Goal: Transaction & Acquisition: Purchase product/service

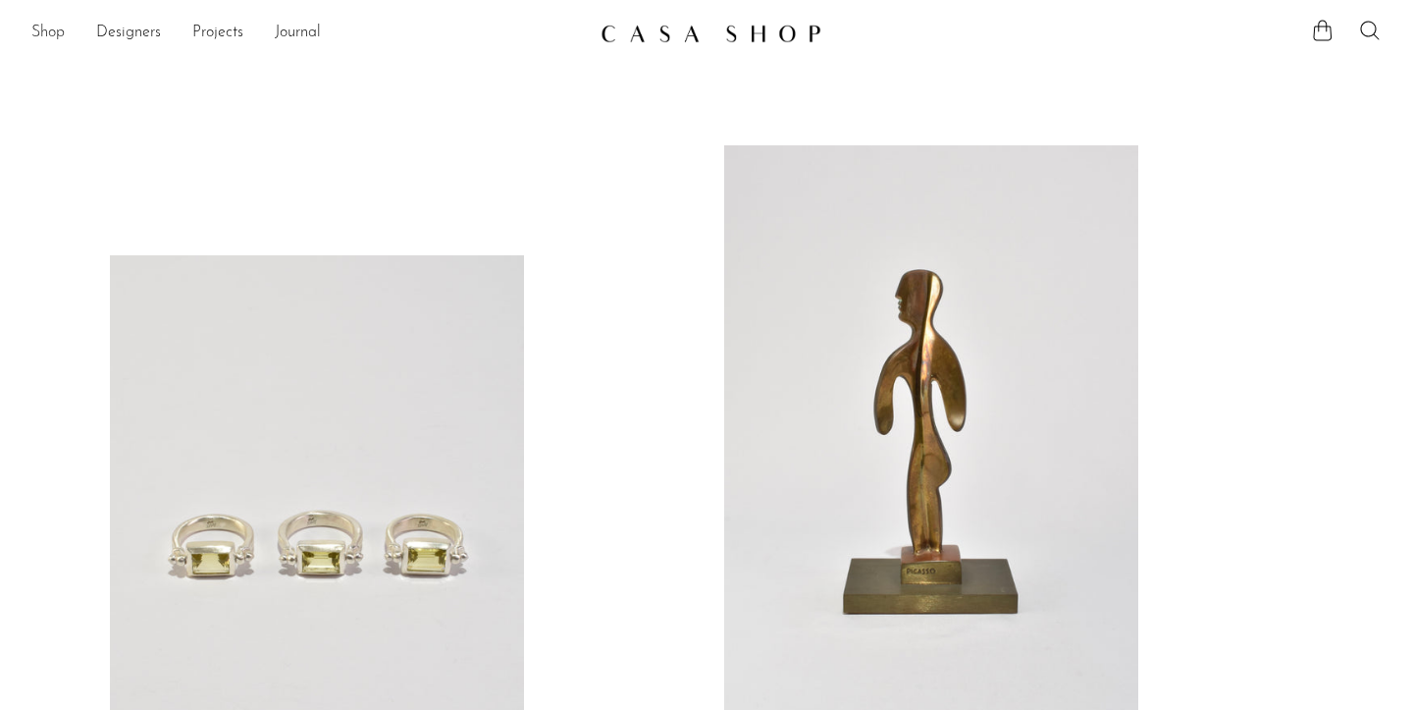
click at [51, 36] on link "Shop" at bounding box center [47, 34] width 33 height 26
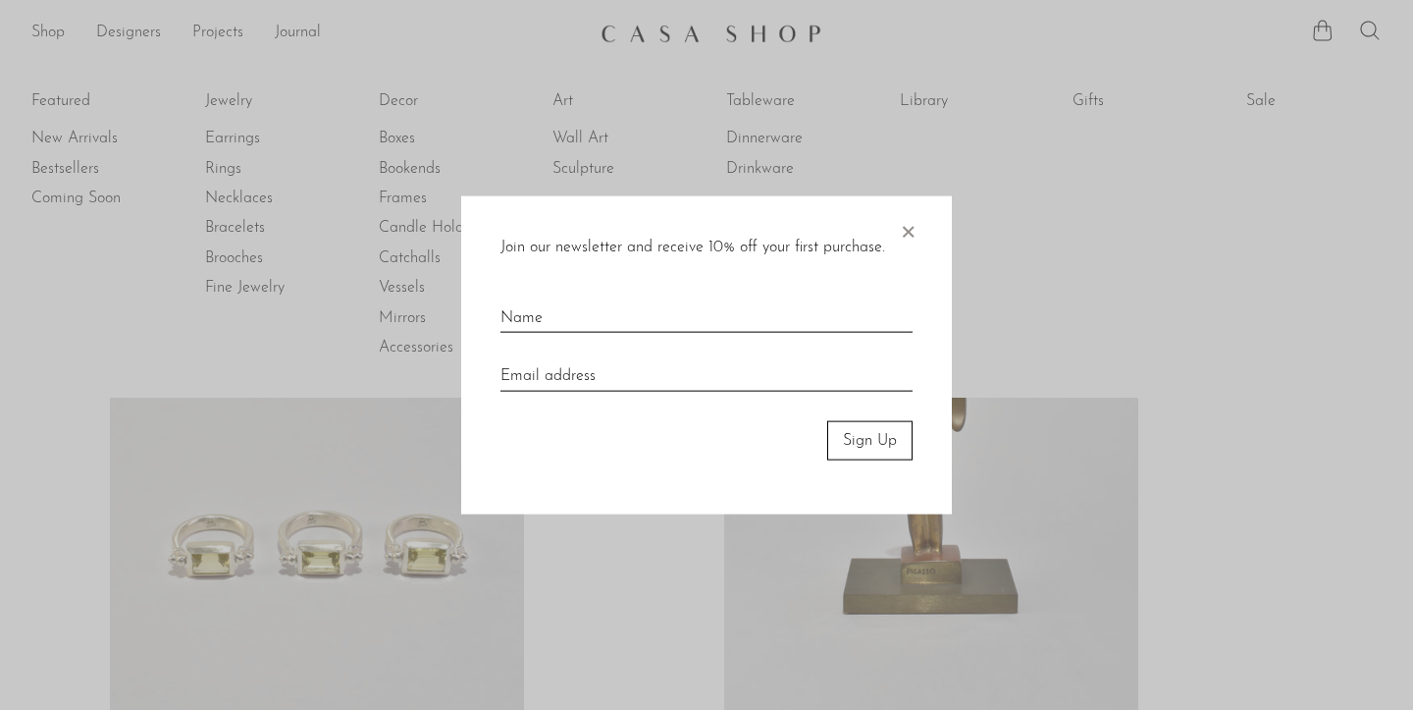
click at [910, 229] on span "×" at bounding box center [908, 226] width 20 height 63
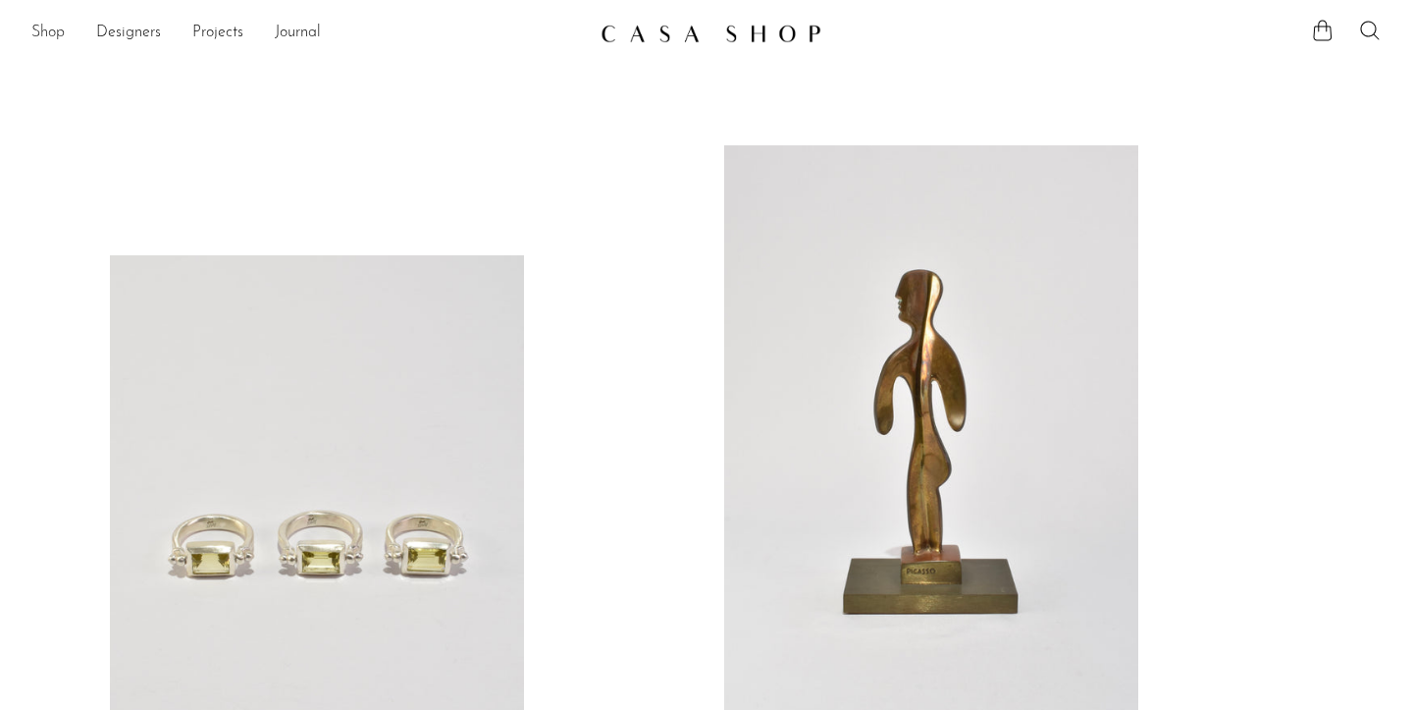
click at [41, 29] on link "Shop" at bounding box center [47, 34] width 33 height 26
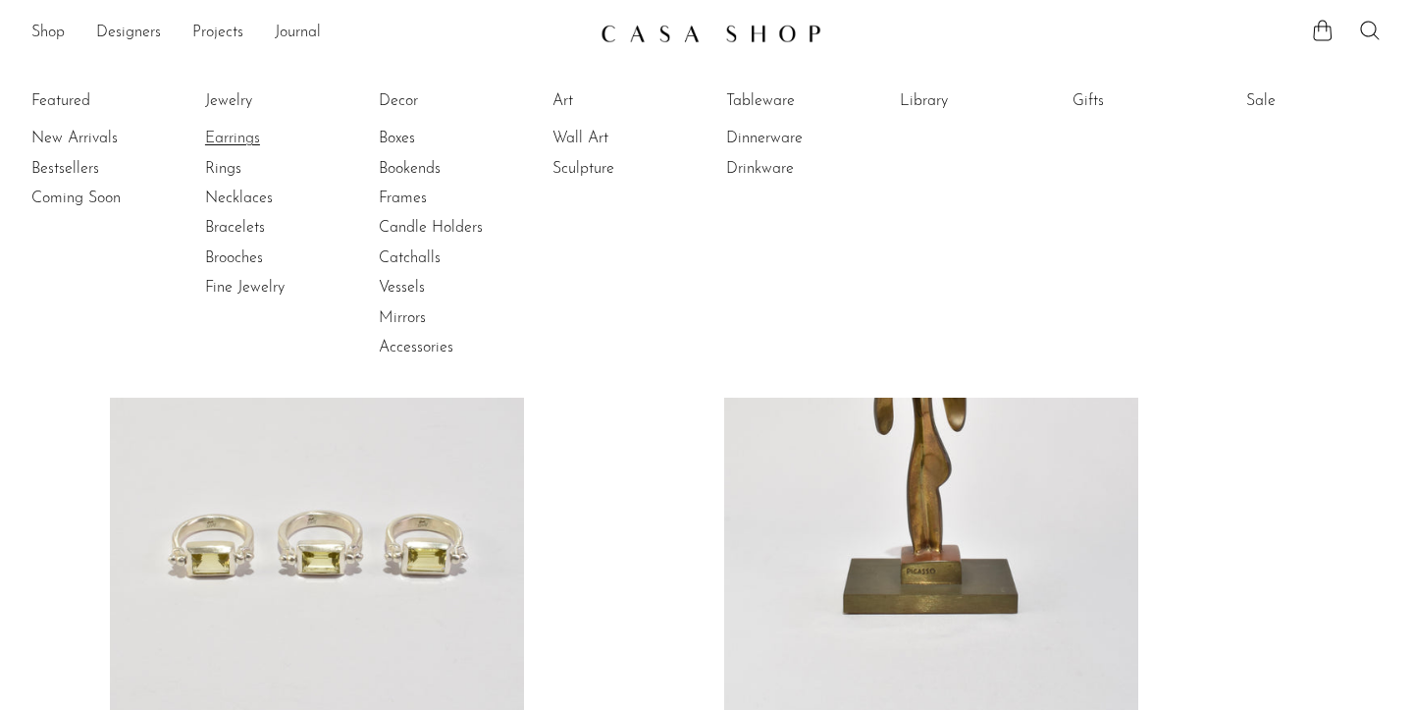
click at [247, 135] on link "Earrings" at bounding box center [278, 139] width 147 height 22
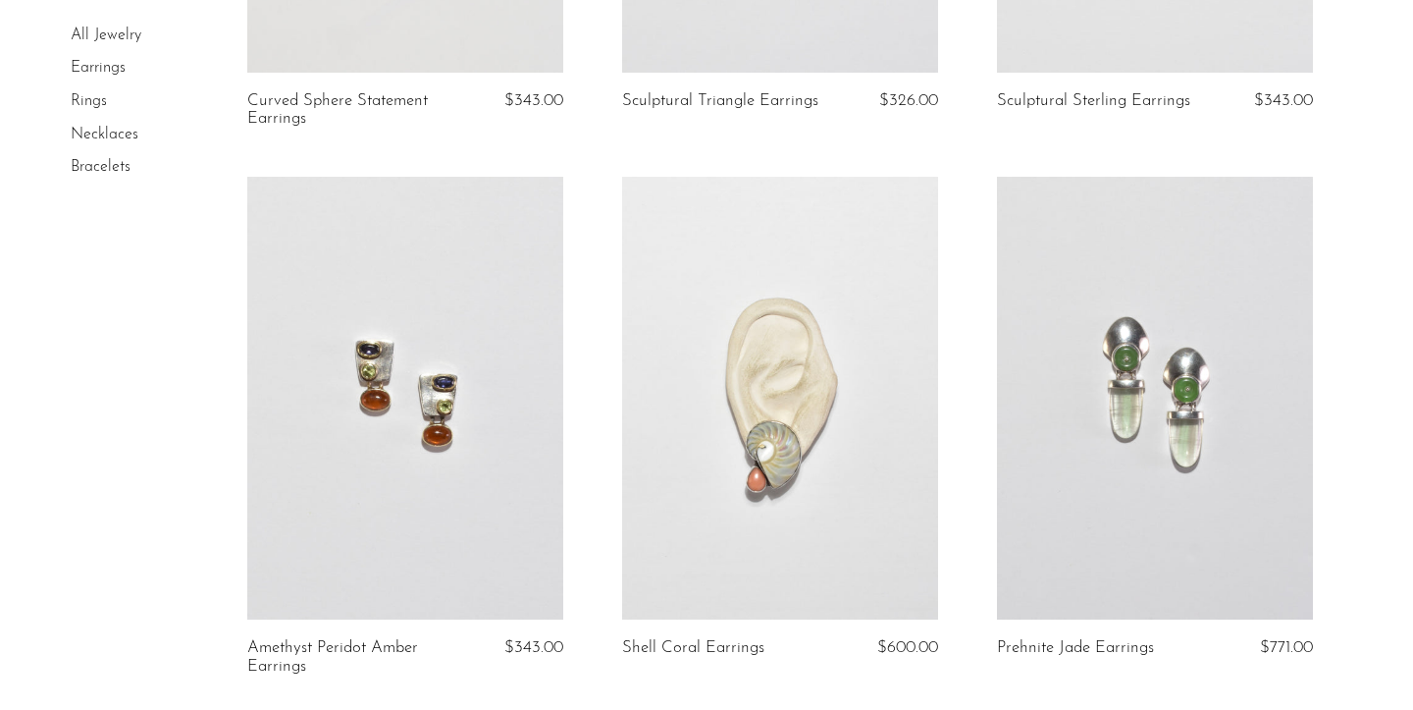
scroll to position [3198, 0]
